Goal: Task Accomplishment & Management: Use online tool/utility

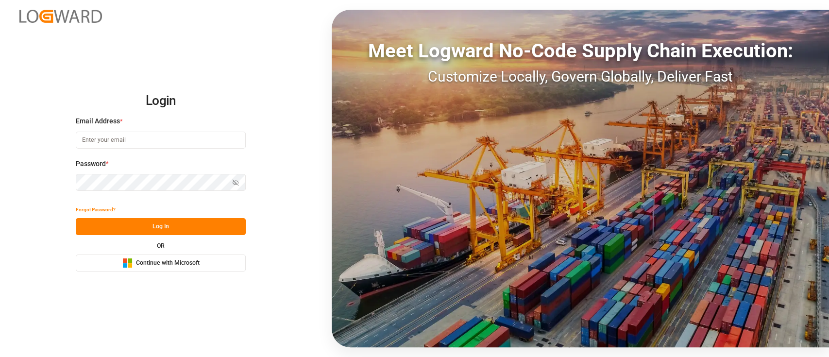
click at [192, 265] on span "Continue with Microsoft" at bounding box center [168, 263] width 64 height 9
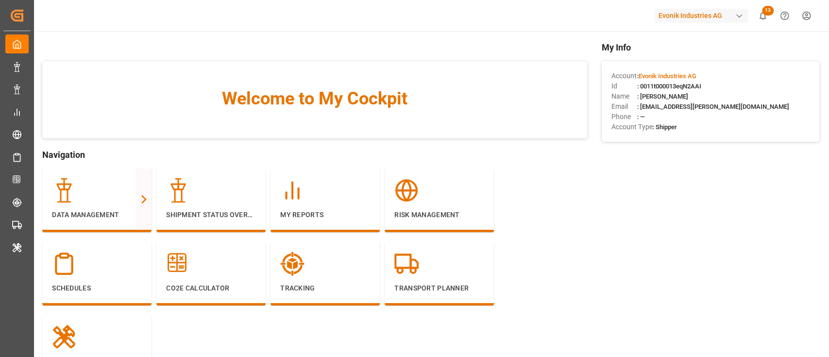
click at [687, 12] on div "Evonik Industries AG" at bounding box center [700, 16] width 93 height 14
click at [687, 12] on html "Created by potrace 1.15, written by [PERSON_NAME] [DATE]-[DATE] Created by potr…" at bounding box center [414, 178] width 829 height 357
click at [668, 23] on div "Evonik Industries AG" at bounding box center [702, 15] width 97 height 18
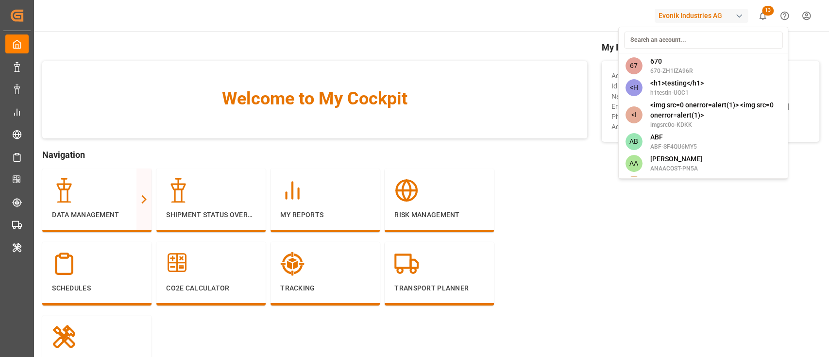
click at [673, 35] on input at bounding box center [702, 40] width 159 height 17
click at [745, 38] on input at bounding box center [702, 40] width 159 height 17
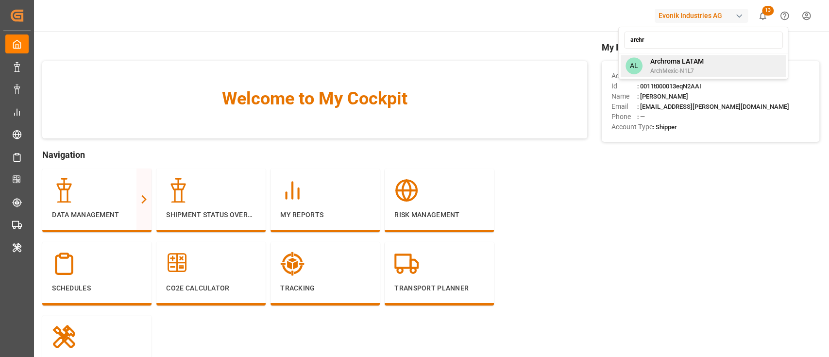
type input "archr"
click at [730, 57] on div "AL Archroma LATAM ArchMexic-N1L7" at bounding box center [703, 66] width 166 height 22
click at [730, 57] on div "archr AL Archroma LATAM ArchMexic-N1L7" at bounding box center [703, 53] width 170 height 52
